Goal: Information Seeking & Learning: Learn about a topic

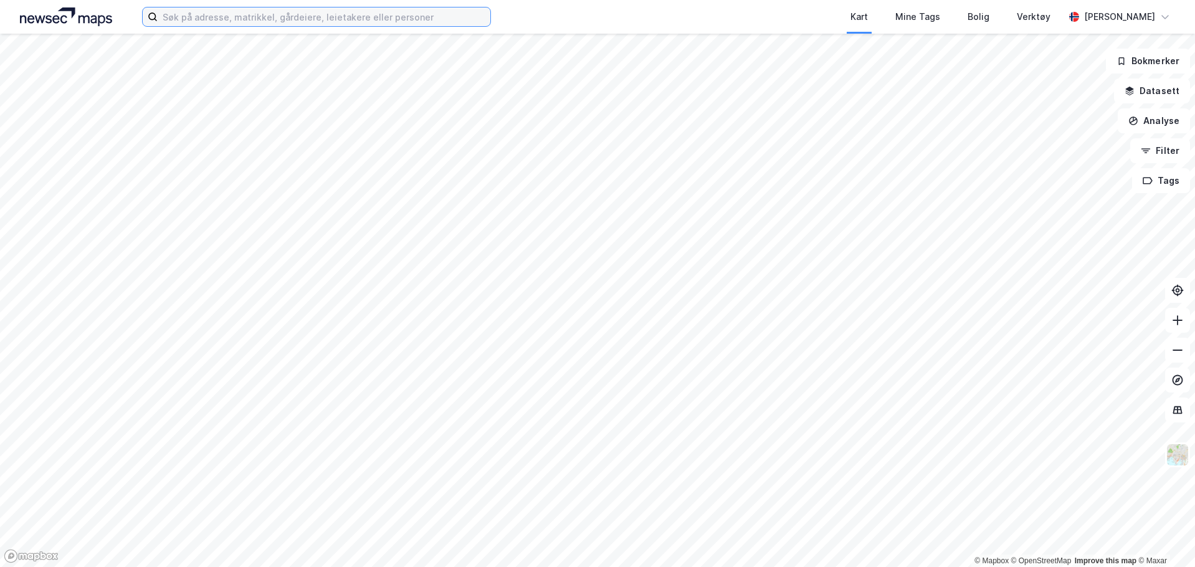
click at [234, 22] on input at bounding box center [324, 16] width 333 height 19
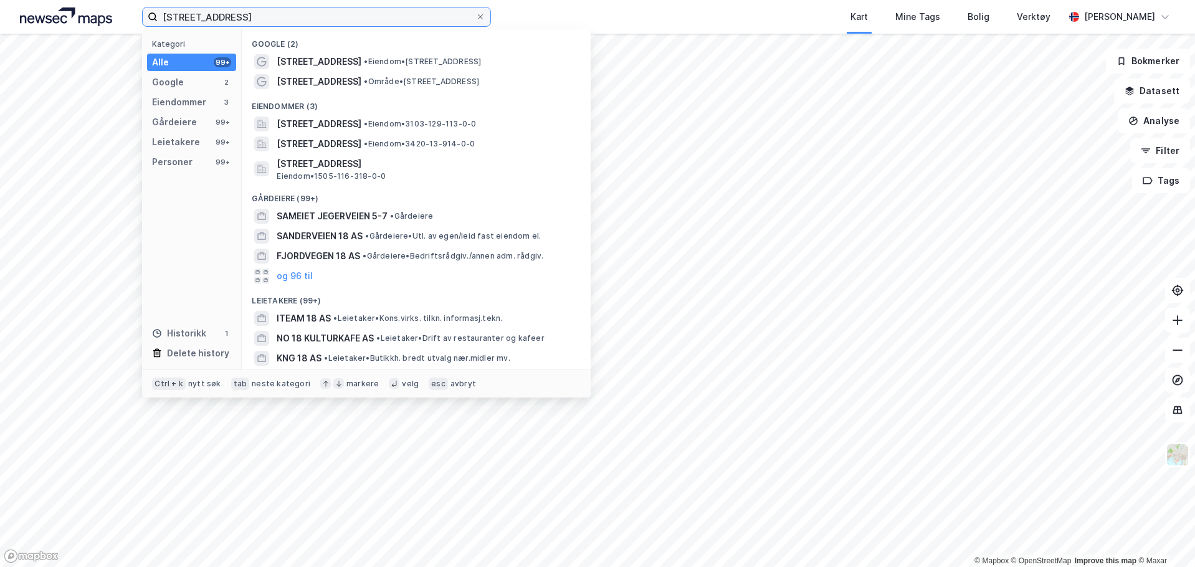
type input "[STREET_ADDRESS]"
click at [273, 21] on input "[STREET_ADDRESS]" at bounding box center [317, 16] width 318 height 19
click at [275, 17] on input "[STREET_ADDRESS]" at bounding box center [317, 16] width 318 height 19
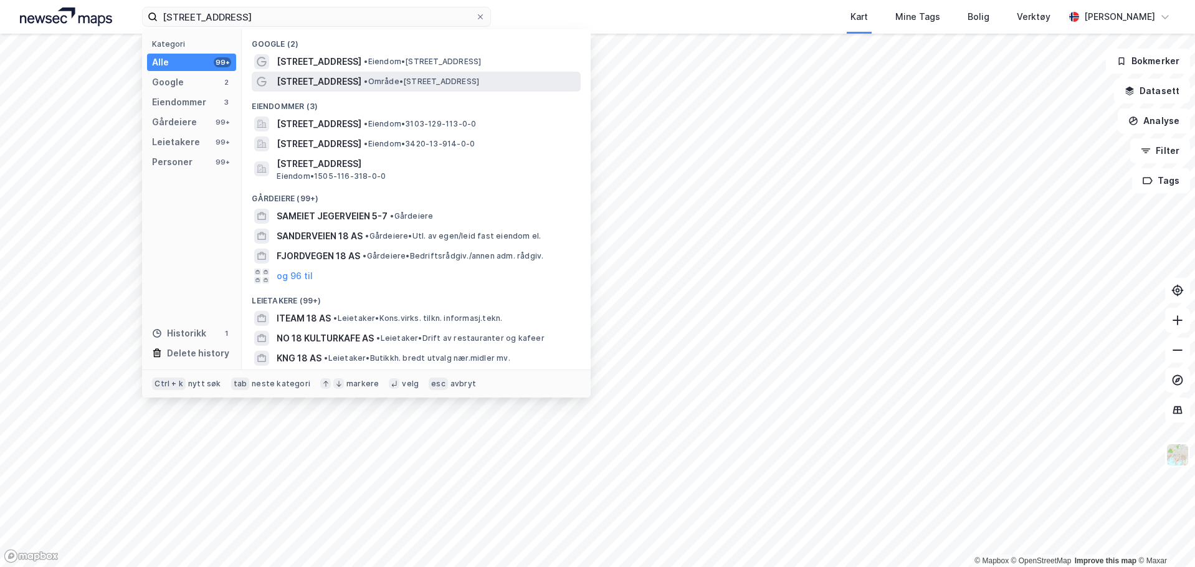
click at [479, 82] on span "• Område • [STREET_ADDRESS]" at bounding box center [421, 82] width 115 height 10
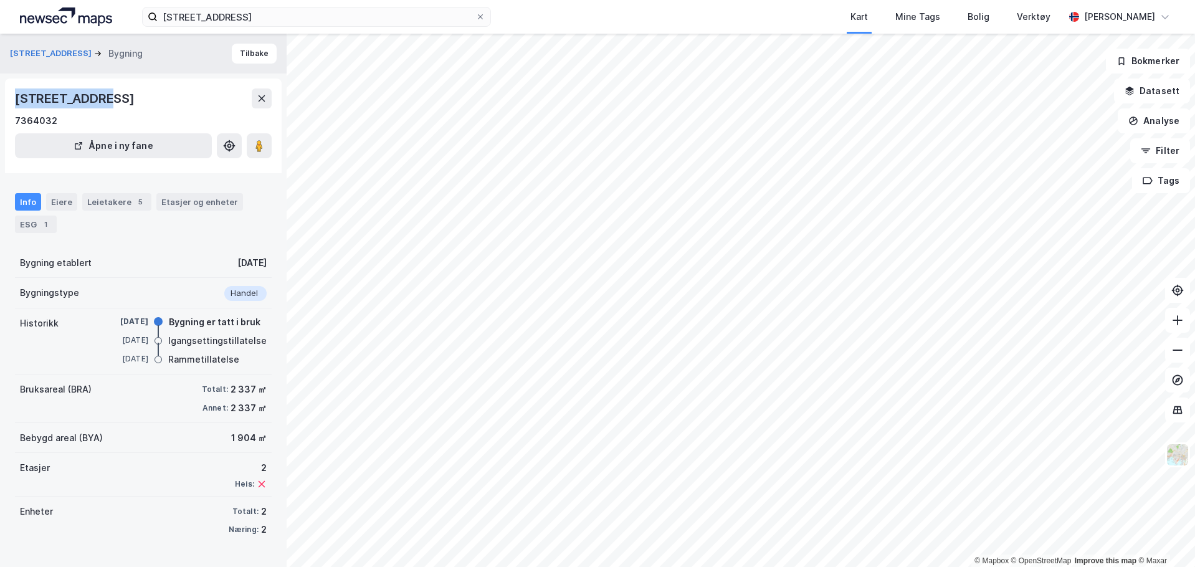
drag, startPoint x: 14, startPoint y: 97, endPoint x: 93, endPoint y: 97, distance: 79.1
click at [93, 97] on div "[STREET_ADDRESS] i ny fane" at bounding box center [143, 126] width 277 height 95
copy div "[STREET_ADDRESS]"
click at [1164, 125] on button "Analyse" at bounding box center [1154, 120] width 72 height 25
click at [1167, 99] on button "Datasett" at bounding box center [1152, 91] width 76 height 25
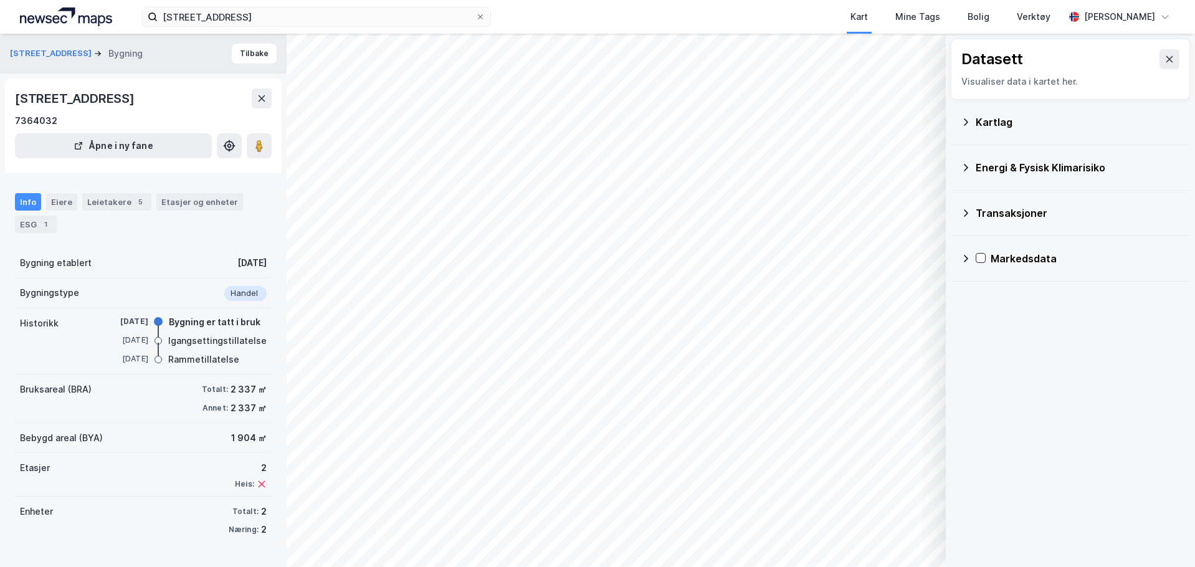
click at [1173, 56] on div "Datasett Visualiser data i kartet her." at bounding box center [1070, 69] width 239 height 61
click at [1169, 59] on div "Datasett Visualiser data i kartet her." at bounding box center [1070, 69] width 239 height 61
click at [1164, 62] on icon at bounding box center [1169, 59] width 10 height 10
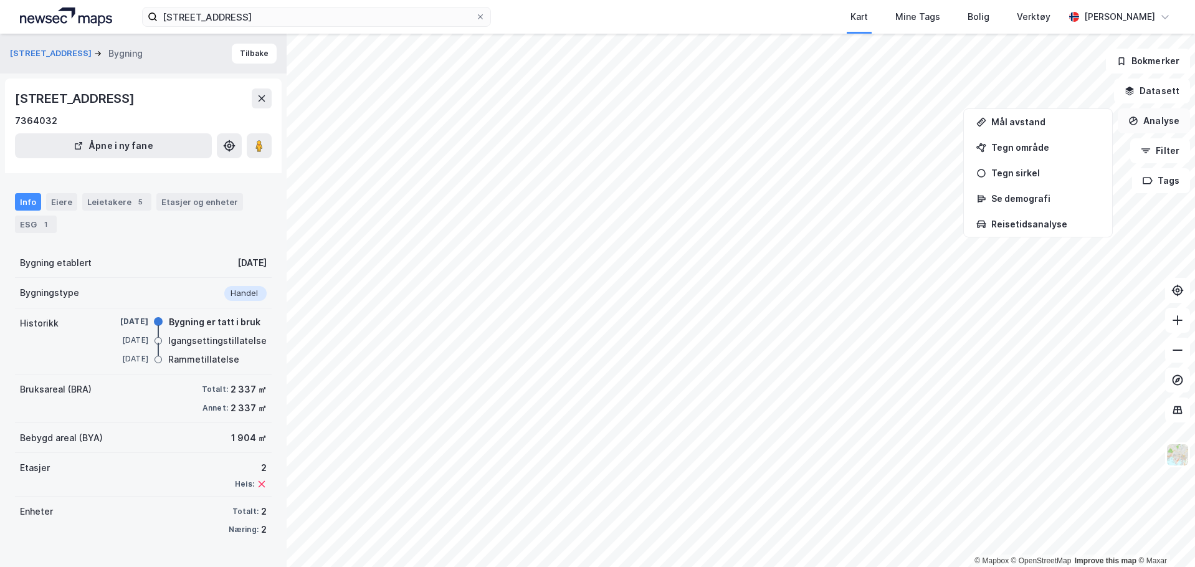
click at [1154, 125] on button "Analyse" at bounding box center [1154, 120] width 72 height 25
drag, startPoint x: 12, startPoint y: 98, endPoint x: 93, endPoint y: 100, distance: 81.0
click at [93, 100] on div "[STREET_ADDRESS] i ny fane" at bounding box center [143, 126] width 277 height 95
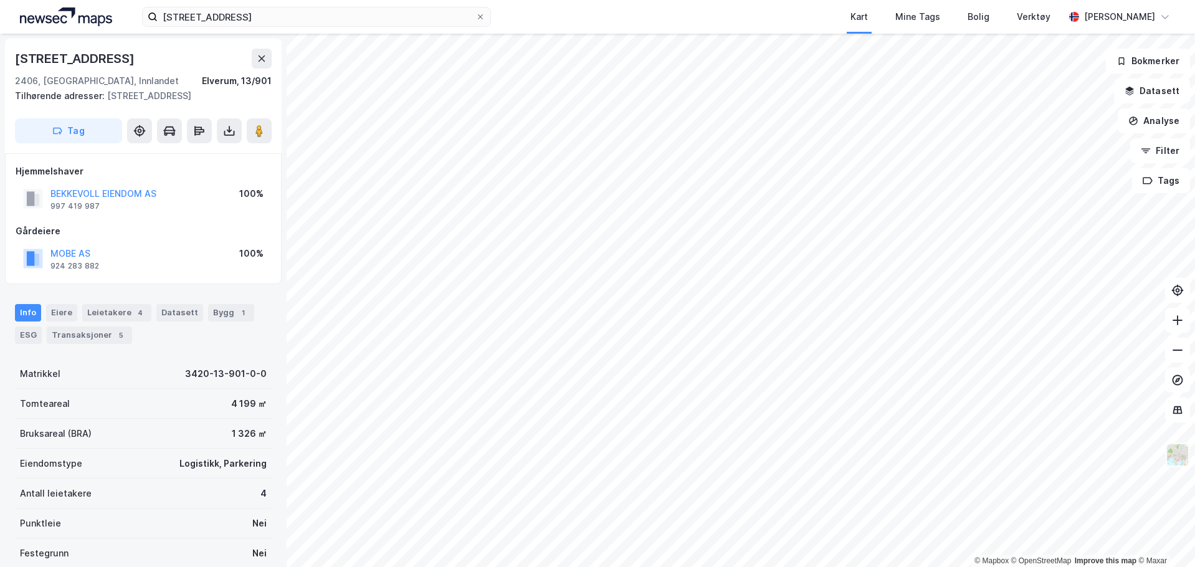
click at [1178, 449] on img at bounding box center [1178, 455] width 24 height 24
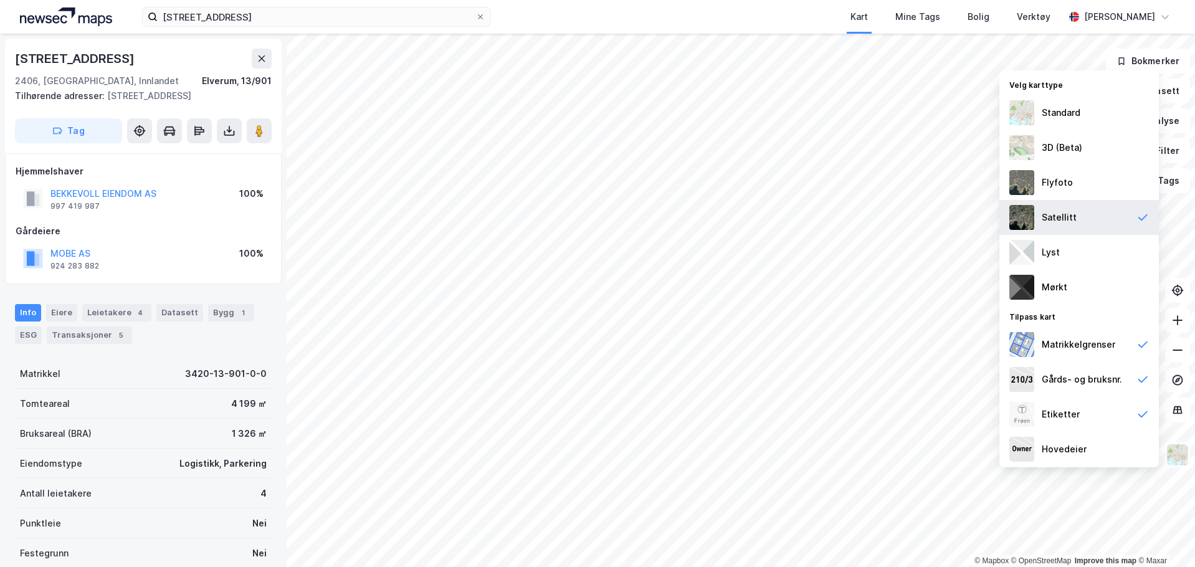
scroll to position [2, 0]
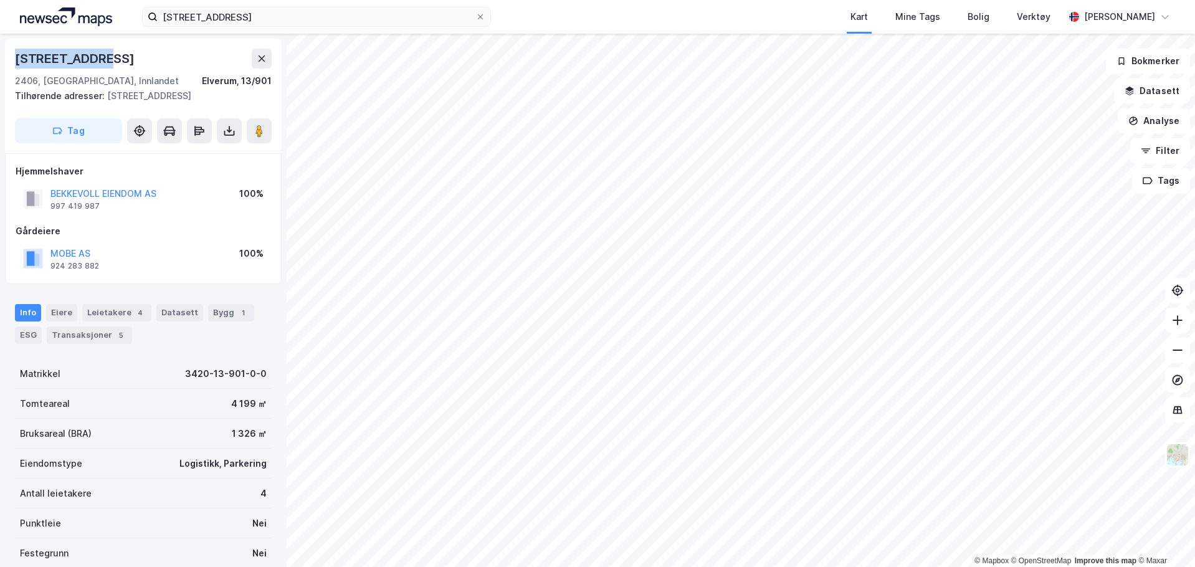
drag, startPoint x: 115, startPoint y: 55, endPoint x: 18, endPoint y: 56, distance: 96.6
click at [18, 56] on div "[STREET_ADDRESS]" at bounding box center [143, 59] width 257 height 20
copy div "[STREET_ADDRESS]"
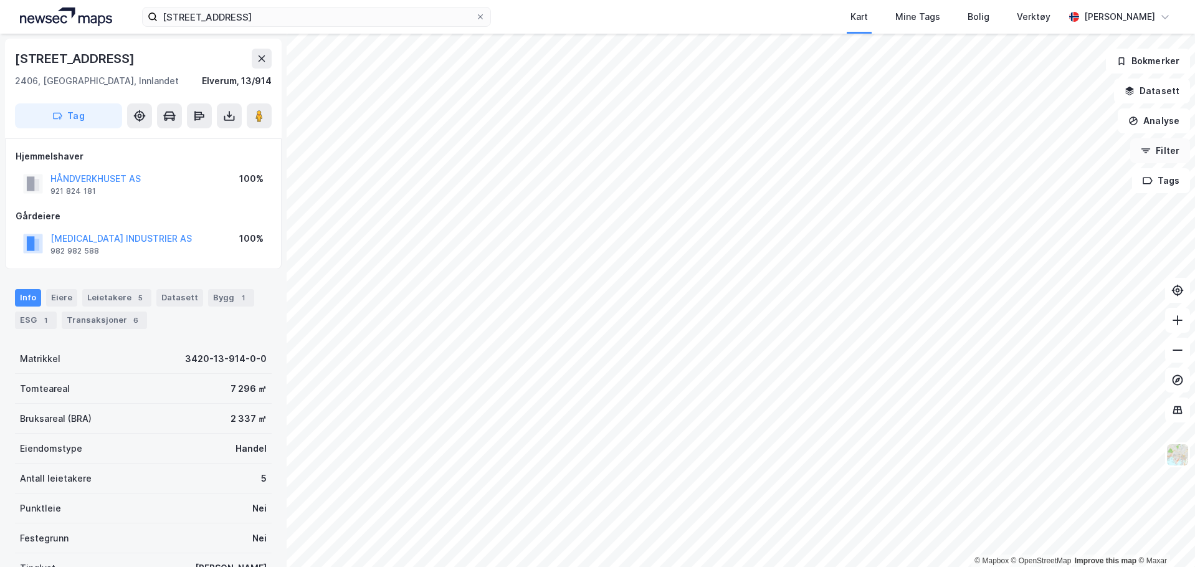
click at [1168, 150] on button "Filter" at bounding box center [1160, 150] width 60 height 25
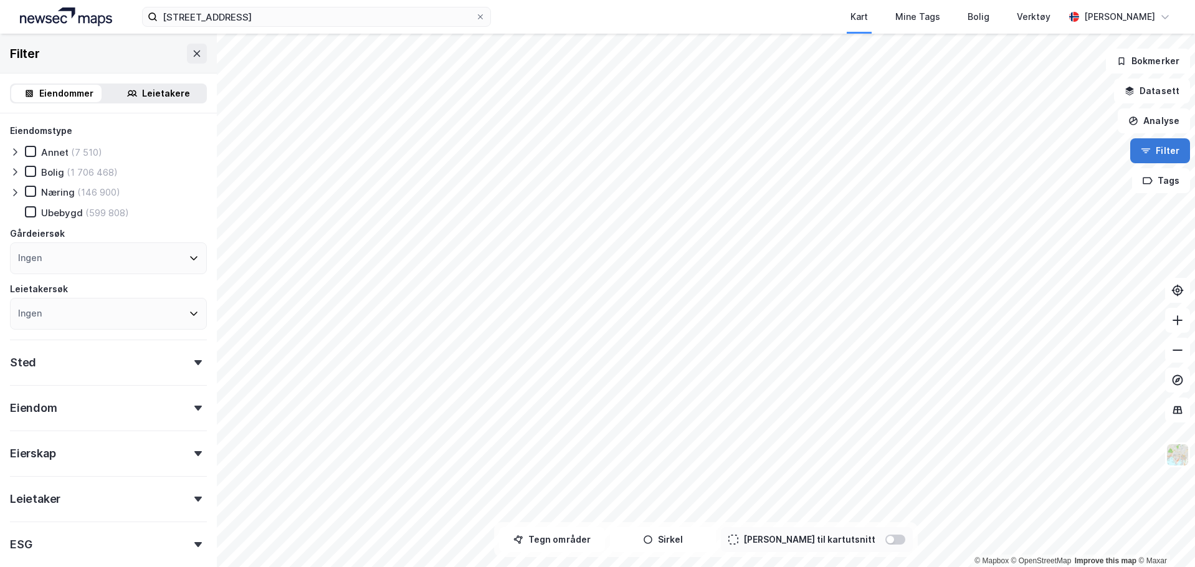
click at [1169, 150] on button "Filter" at bounding box center [1160, 150] width 60 height 25
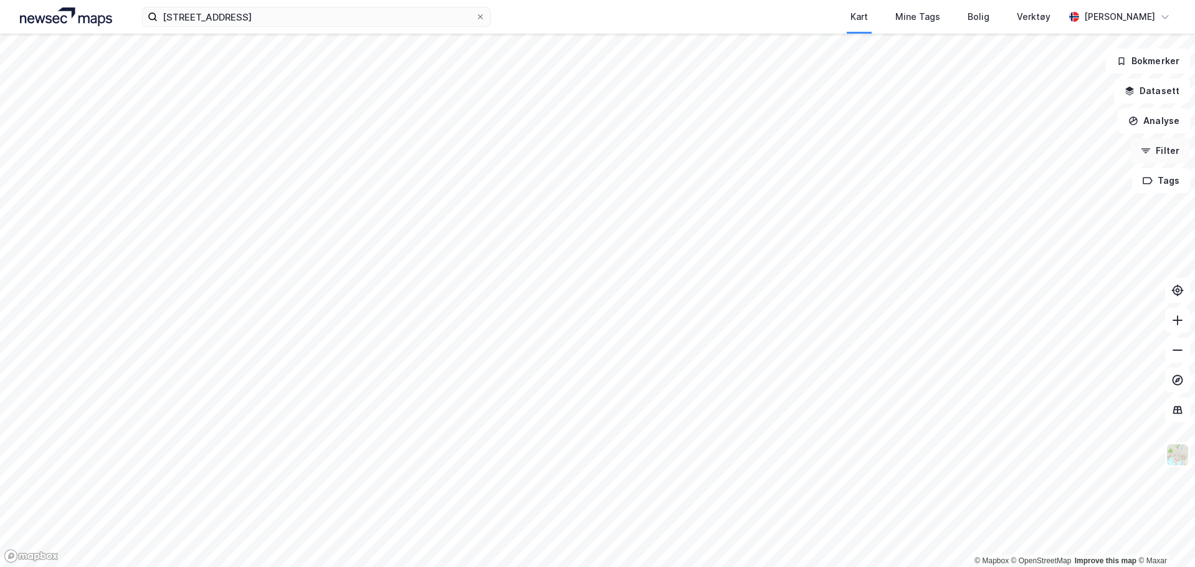
click at [1169, 150] on button "Filter" at bounding box center [1160, 150] width 60 height 25
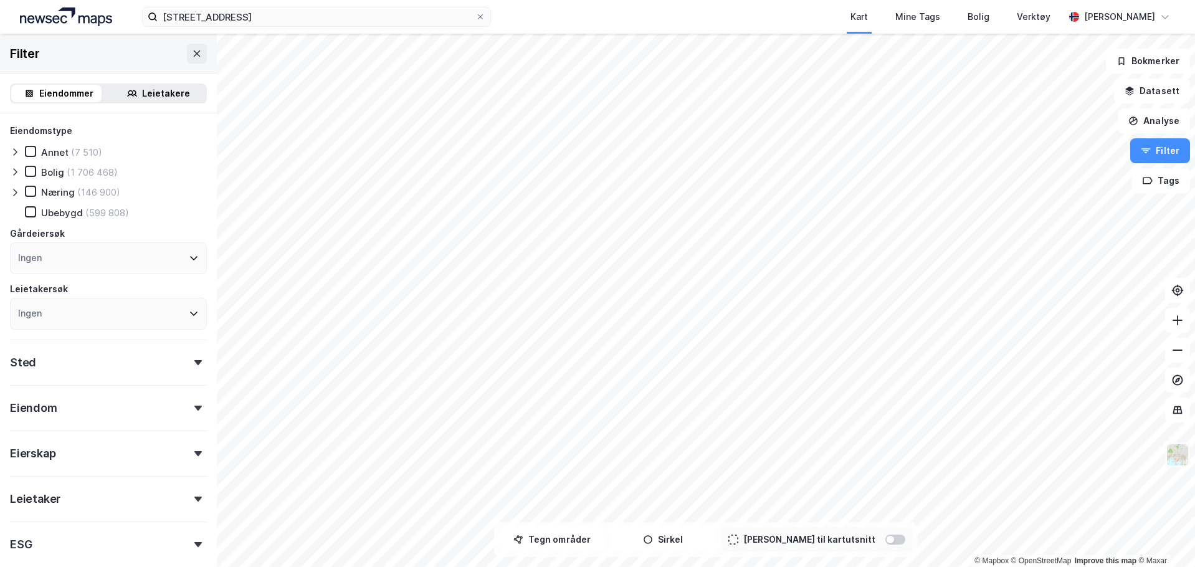
click at [1173, 450] on img at bounding box center [1178, 455] width 24 height 24
